Goal: Book appointment/travel/reservation

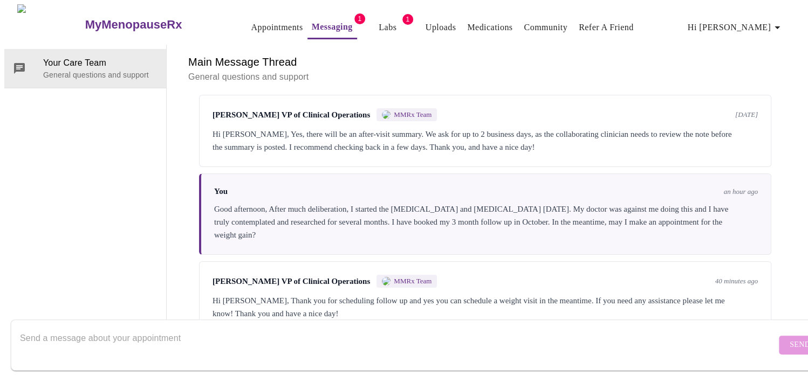
scroll to position [2105, 0]
click at [160, 328] on textarea "Send a message about your appointment" at bounding box center [398, 345] width 756 height 35
type textarea "W"
type textarea "Thank you for getting back to me! How do I do this?"
click at [790, 339] on span "Send" at bounding box center [800, 345] width 20 height 13
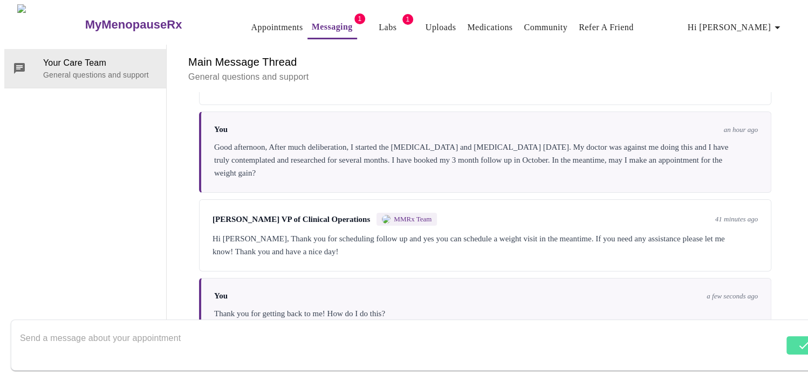
scroll to position [2170, 0]
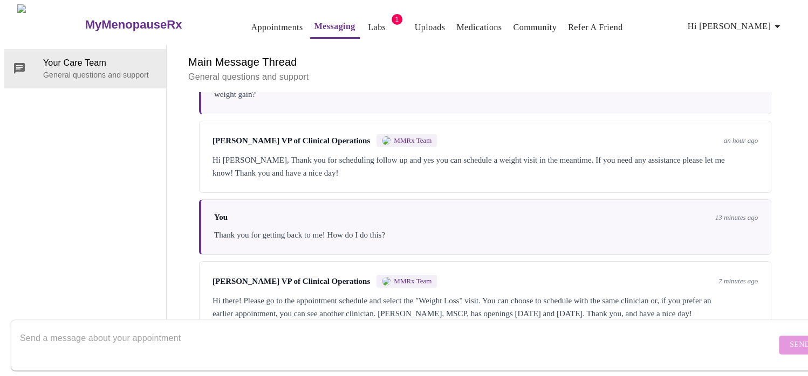
scroll to position [2263, 0]
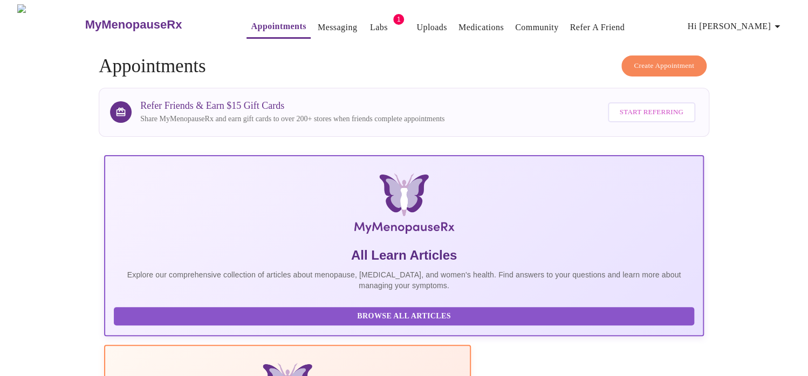
click at [655, 60] on span "Create Appointment" at bounding box center [664, 66] width 60 height 12
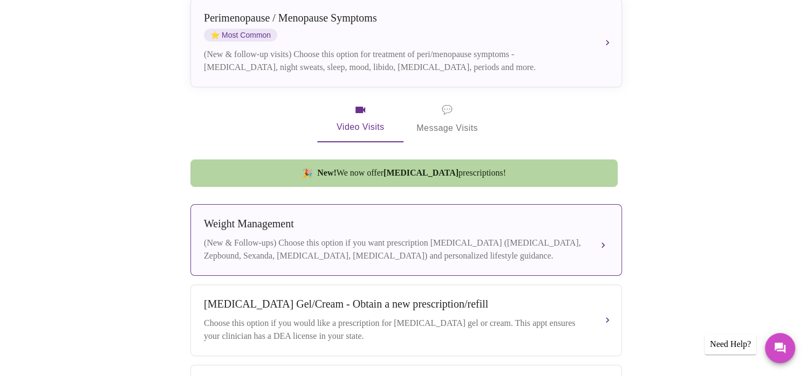
scroll to position [305, 0]
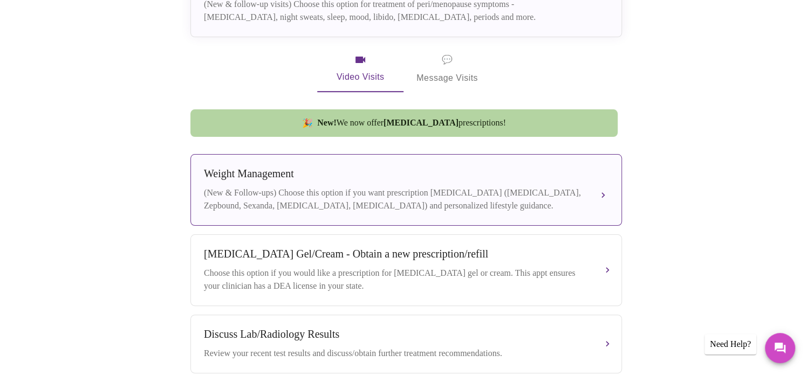
click at [408, 193] on div "(New & Follow-ups) Choose this option if you want prescription [MEDICAL_DATA] (…" at bounding box center [395, 200] width 383 height 26
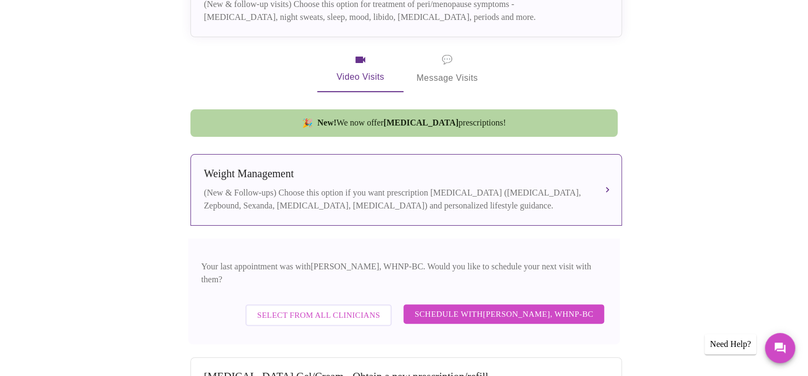
click at [510, 307] on span "Schedule with [PERSON_NAME], WHNP-BC" at bounding box center [503, 314] width 179 height 14
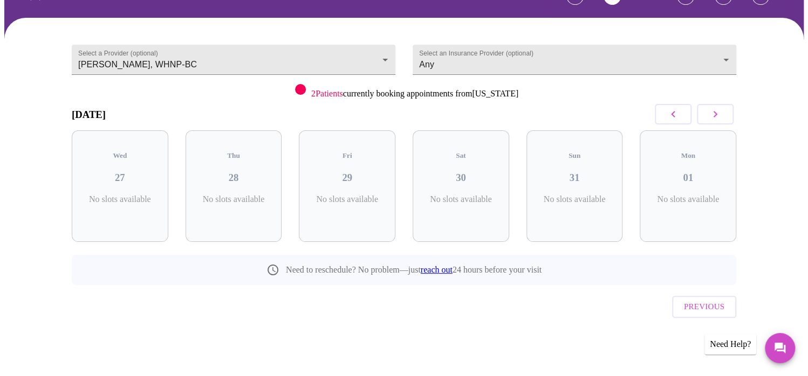
scroll to position [46, 0]
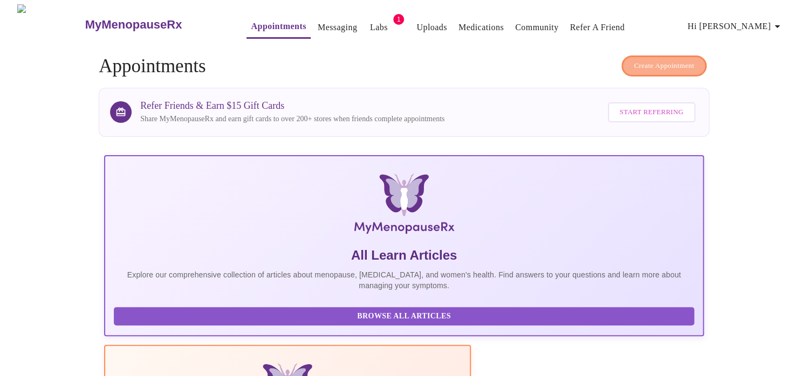
click at [674, 63] on span "Create Appointment" at bounding box center [664, 66] width 60 height 12
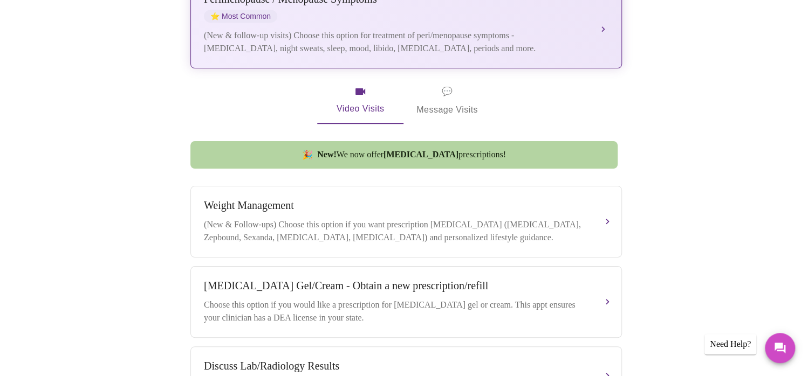
scroll to position [290, 0]
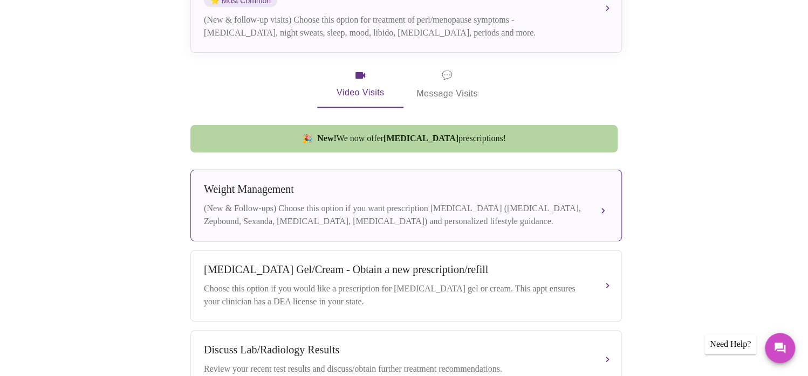
click at [379, 205] on div "(New & Follow-ups) Choose this option if you want prescription [MEDICAL_DATA] (…" at bounding box center [395, 215] width 383 height 26
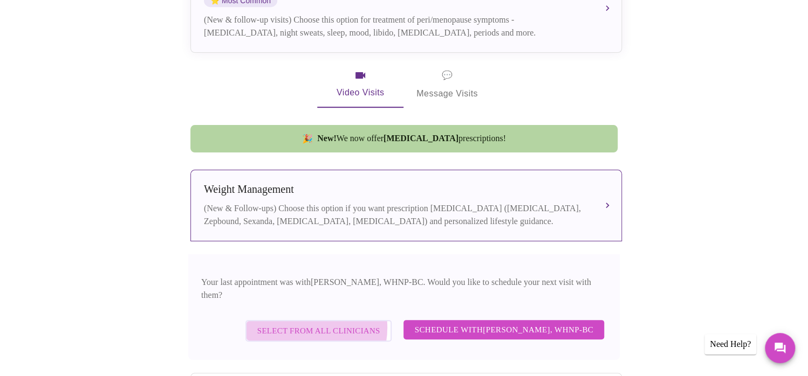
click at [315, 324] on span "Select from All Clinicians" at bounding box center [318, 331] width 123 height 14
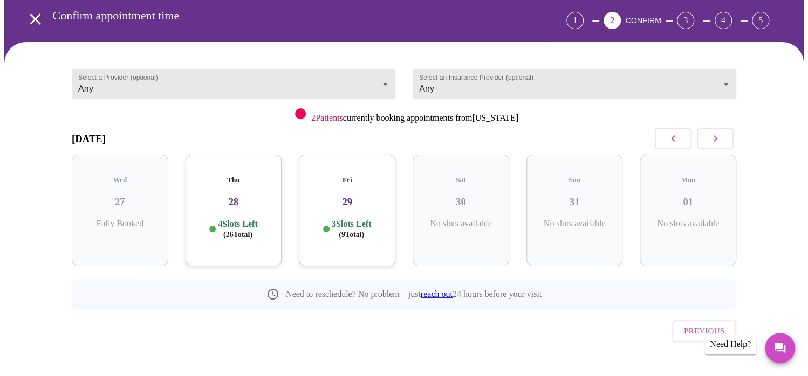
click at [257, 219] on p "4 Slots Left ( 26 Total)" at bounding box center [237, 229] width 39 height 21
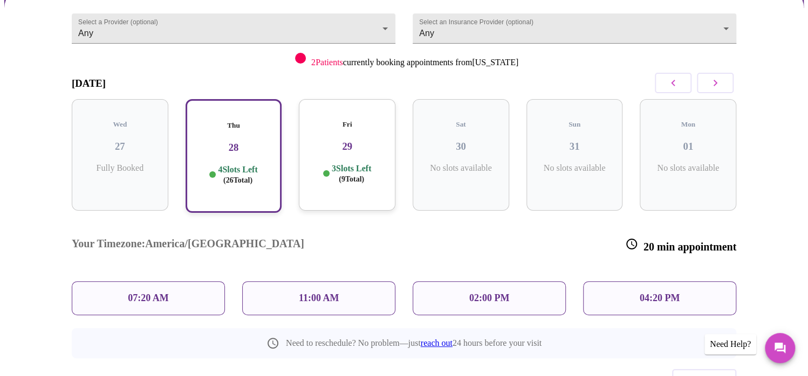
scroll to position [104, 0]
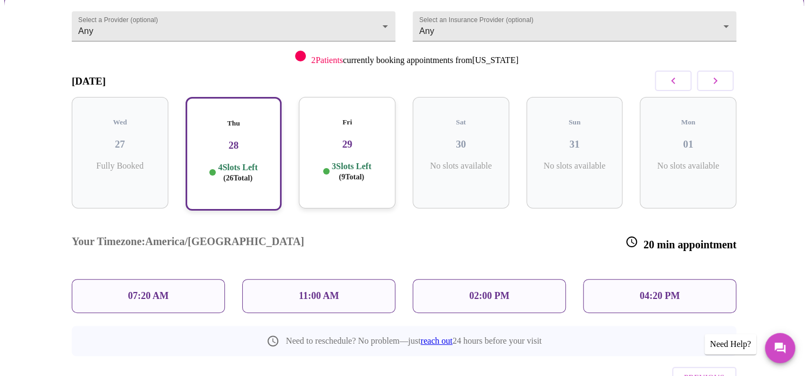
click at [505, 291] on p "02:00 PM" at bounding box center [489, 296] width 40 height 11
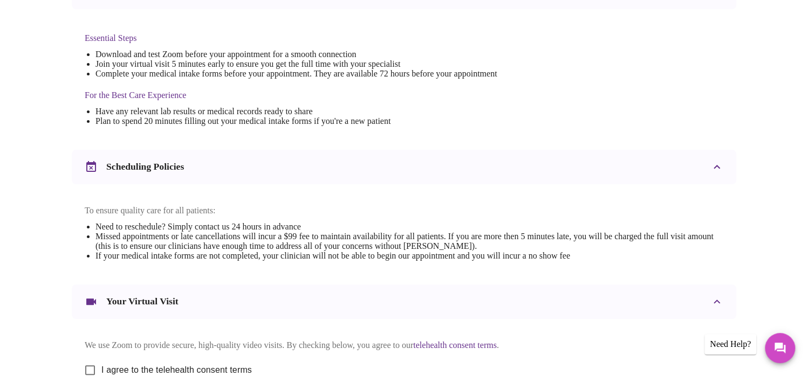
scroll to position [397, 0]
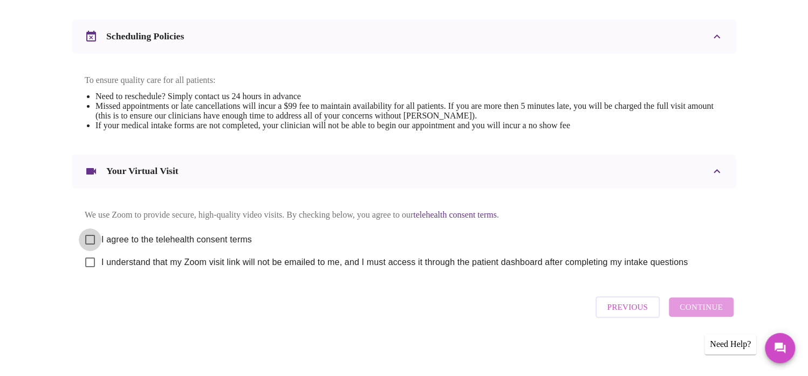
drag, startPoint x: 94, startPoint y: 242, endPoint x: 85, endPoint y: 261, distance: 21.0
click at [94, 246] on input "I agree to the telehealth consent terms" at bounding box center [90, 240] width 23 height 23
checkbox input "true"
click at [91, 267] on input "I understand that my Zoom visit link will not be emailed to me, and I must acce…" at bounding box center [90, 262] width 23 height 23
checkbox input "true"
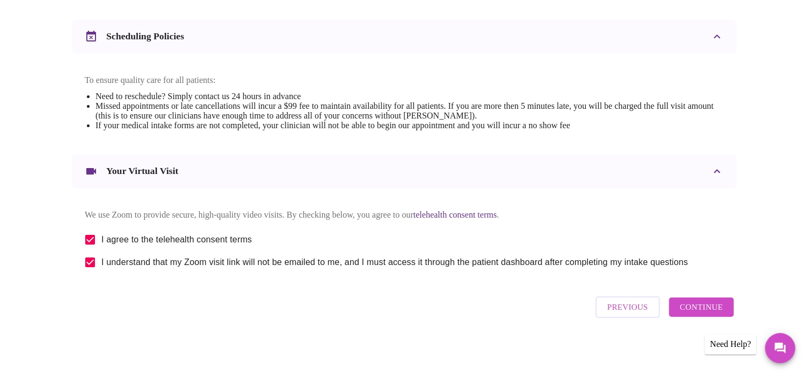
click at [707, 314] on span "Continue" at bounding box center [701, 307] width 43 height 14
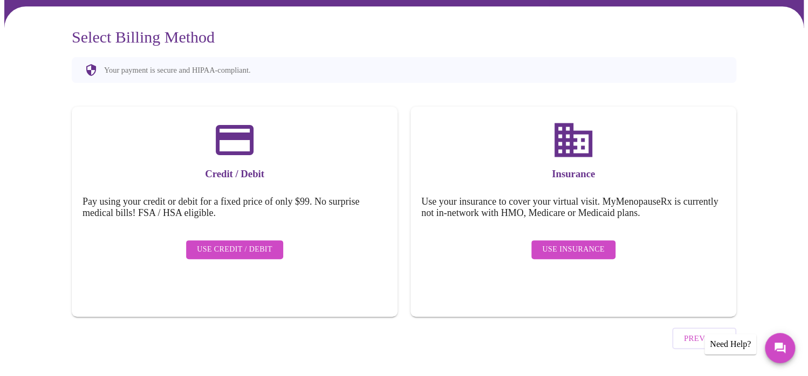
scroll to position [80, 0]
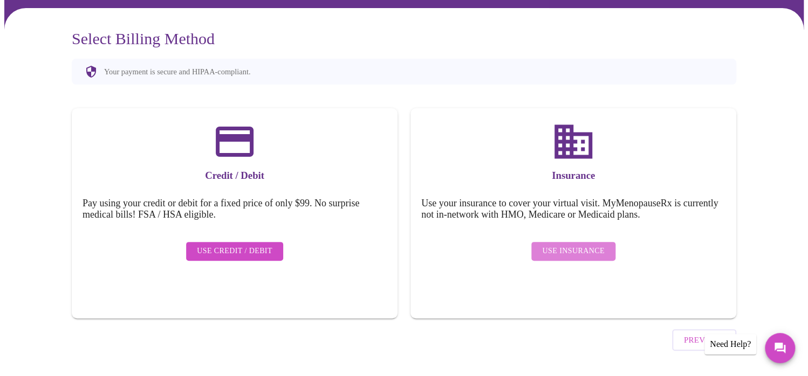
click at [574, 245] on span "Use Insurance" at bounding box center [573, 251] width 62 height 13
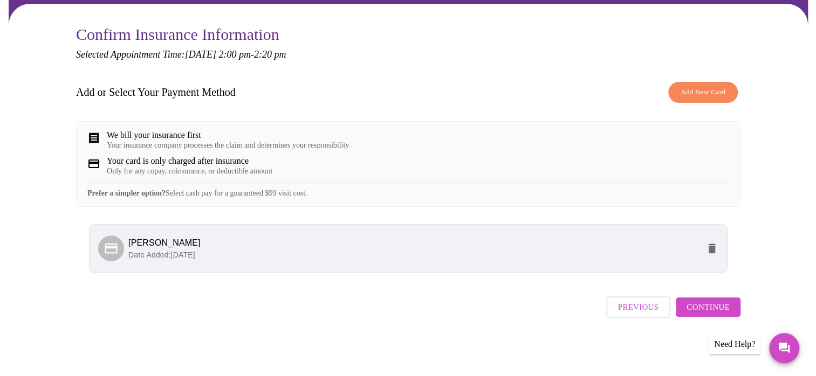
scroll to position [91, 0]
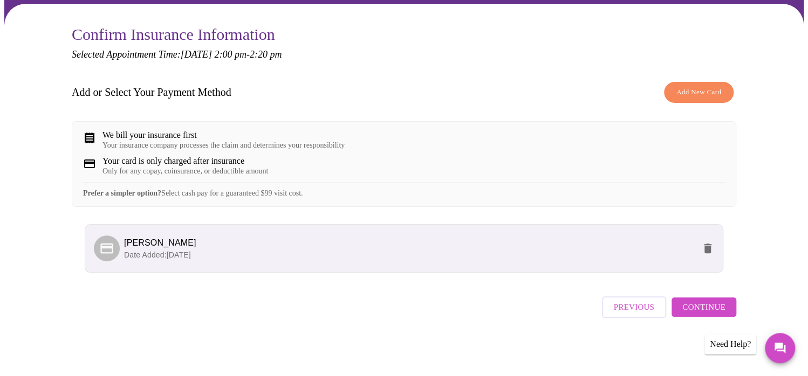
click at [691, 86] on span "Add New Card" at bounding box center [698, 92] width 45 height 12
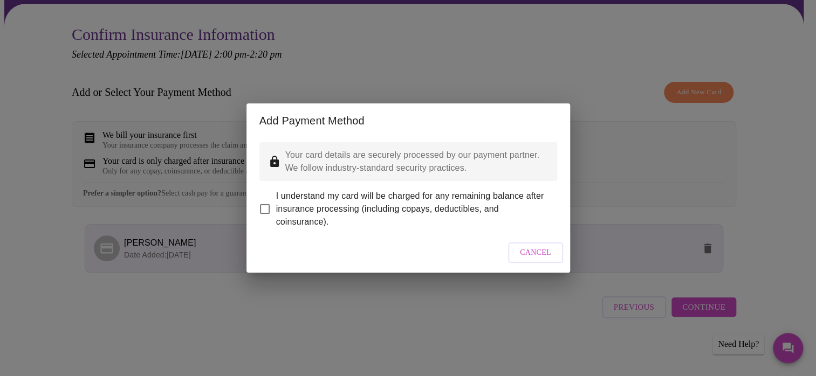
click at [691, 81] on div "Add Payment Method Your card details are securely processed by our payment part…" at bounding box center [408, 188] width 816 height 376
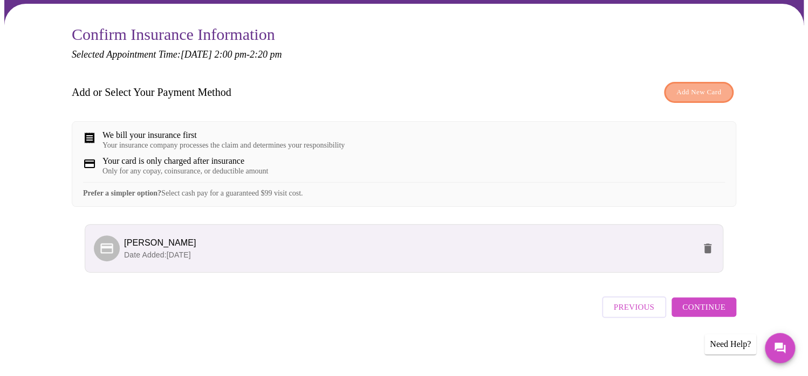
click at [716, 82] on button "Add New Card" at bounding box center [699, 92] width 70 height 21
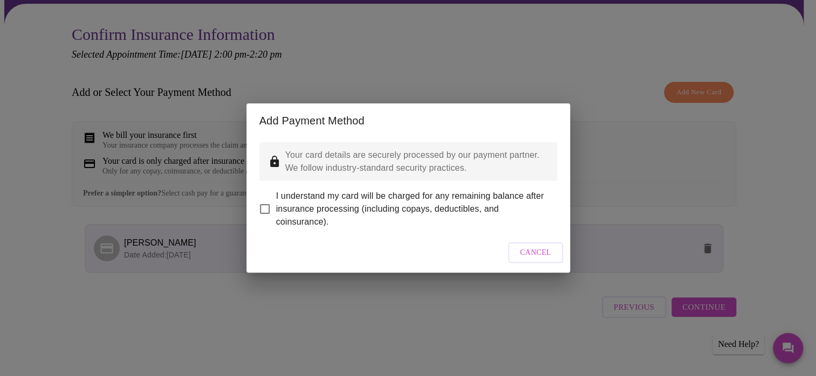
click at [264, 202] on input "I understand my card will be charged for any remaining balance after insurance …" at bounding box center [264, 209] width 23 height 23
checkbox input "true"
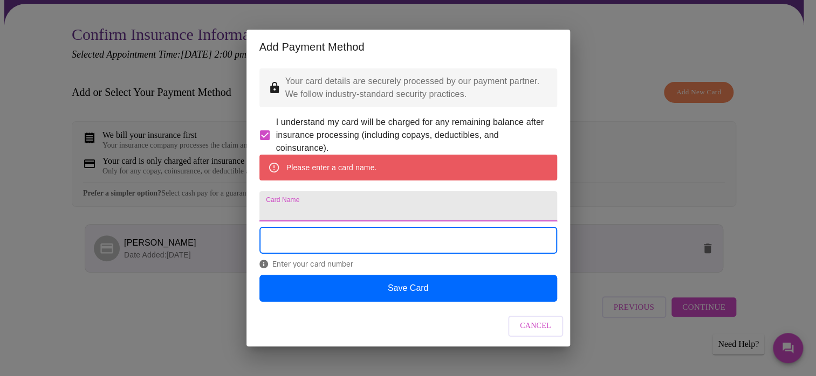
click at [359, 207] on input "Card Name" at bounding box center [408, 206] width 298 height 30
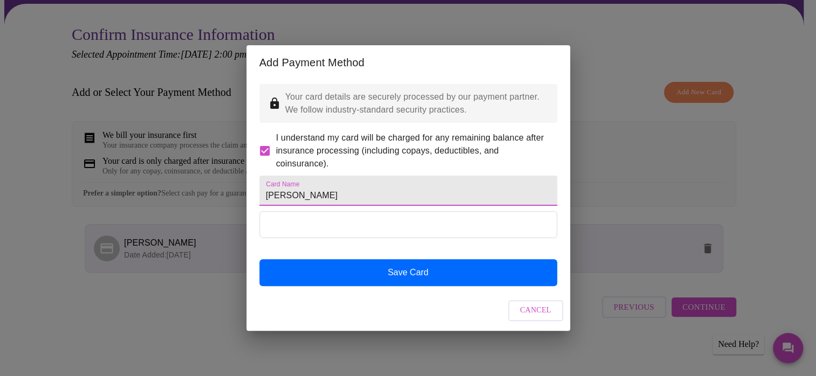
type input "[PERSON_NAME]"
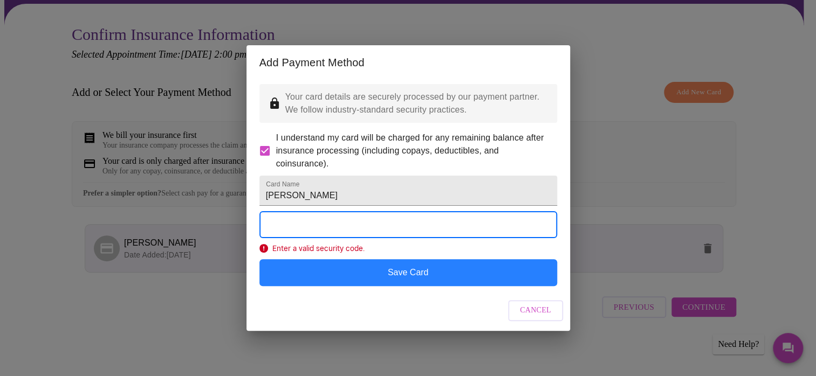
click at [389, 286] on button "Save Card" at bounding box center [408, 272] width 298 height 27
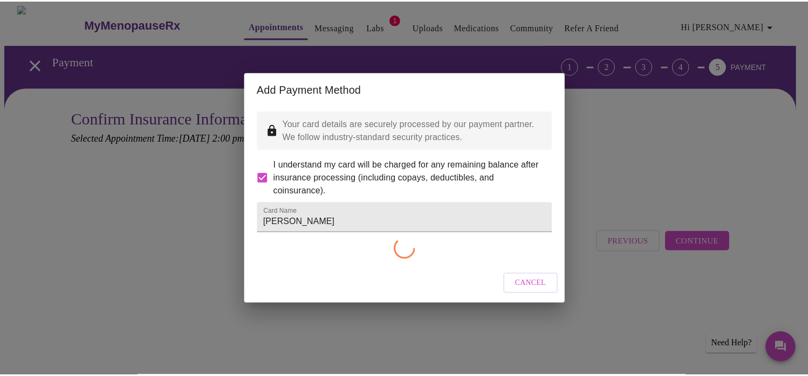
scroll to position [0, 0]
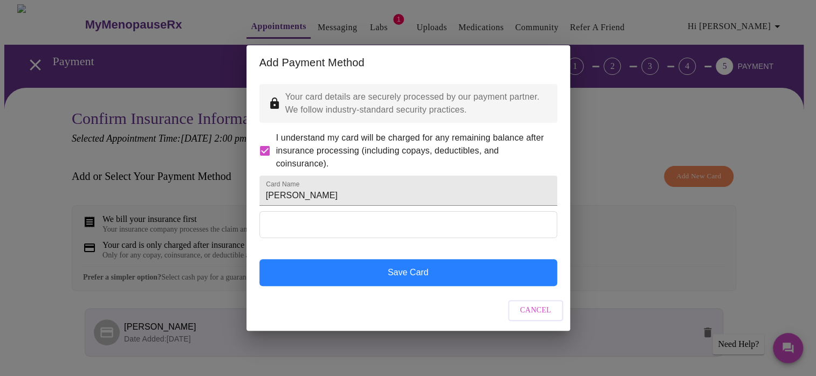
click at [401, 286] on button "Save Card" at bounding box center [408, 272] width 298 height 27
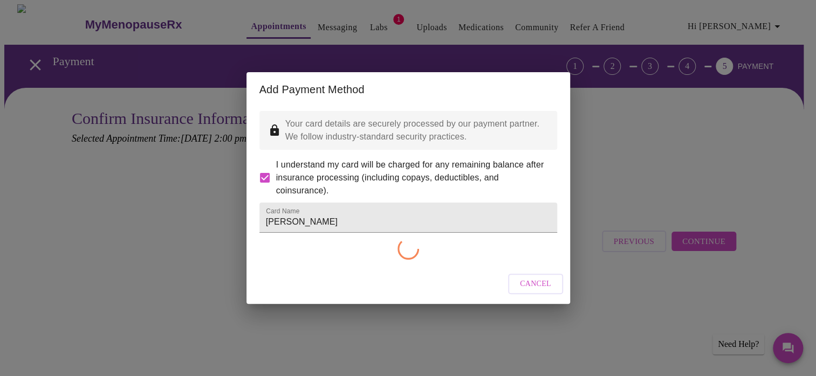
checkbox input "false"
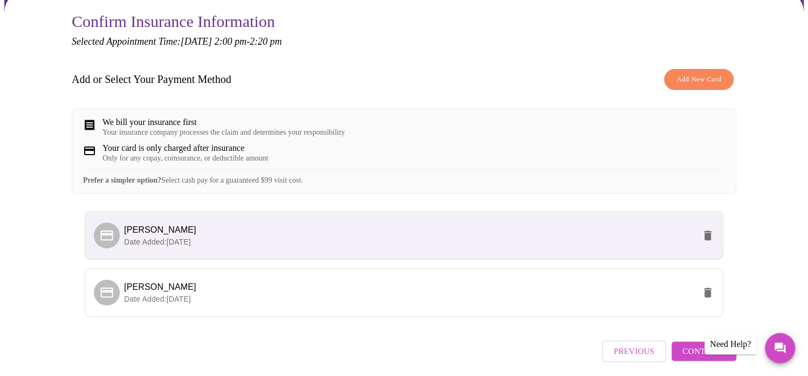
scroll to position [148, 0]
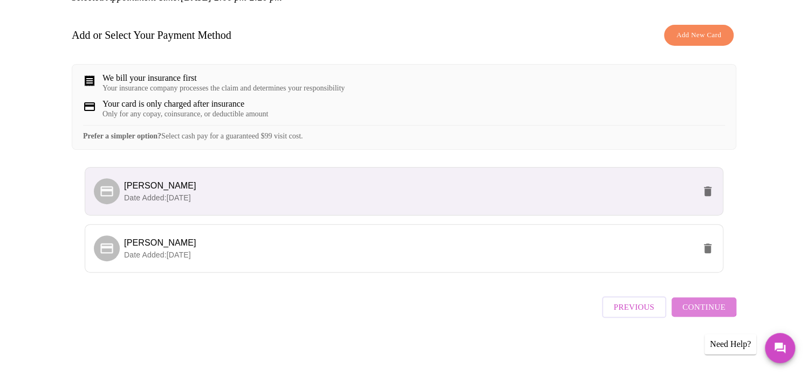
click at [704, 308] on span "Continue" at bounding box center [703, 307] width 43 height 14
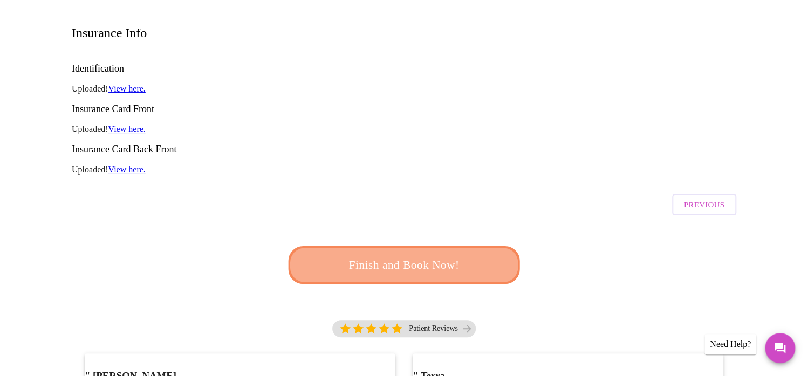
click at [413, 256] on span "Finish and Book Now!" at bounding box center [404, 266] width 200 height 20
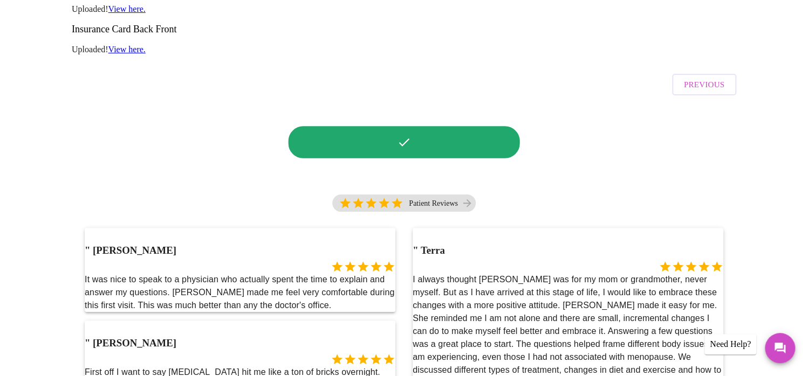
scroll to position [272, 0]
